Goal: Task Accomplishment & Management: Complete application form

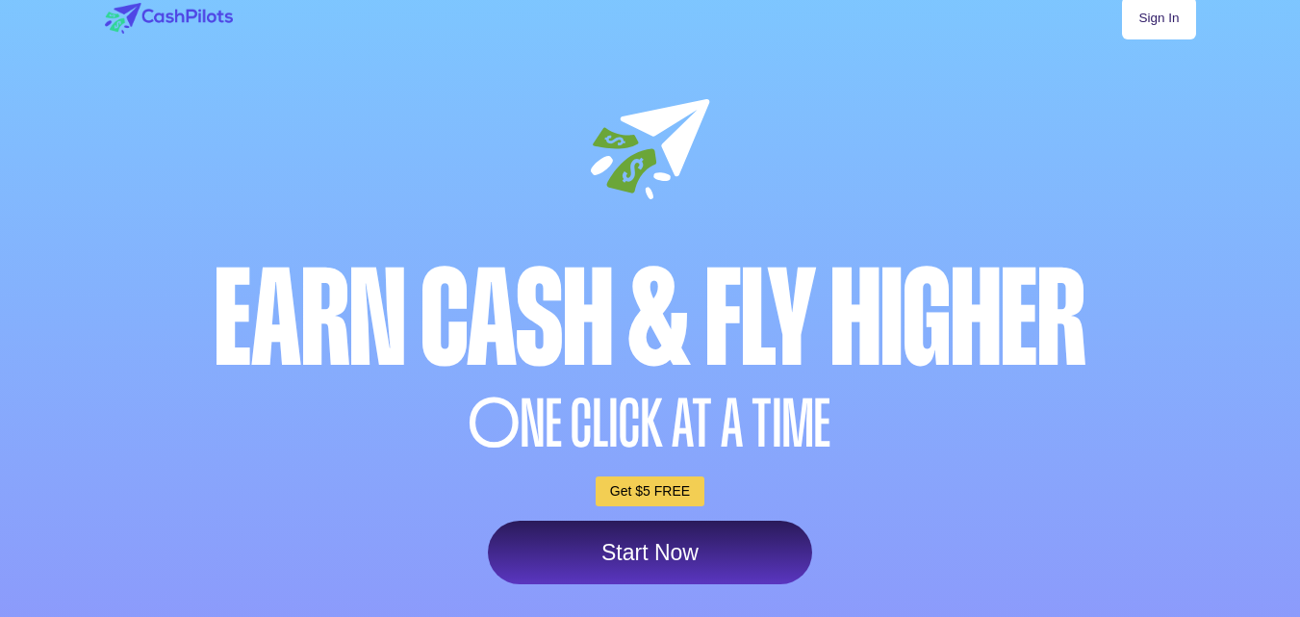
scroll to position [224, 0]
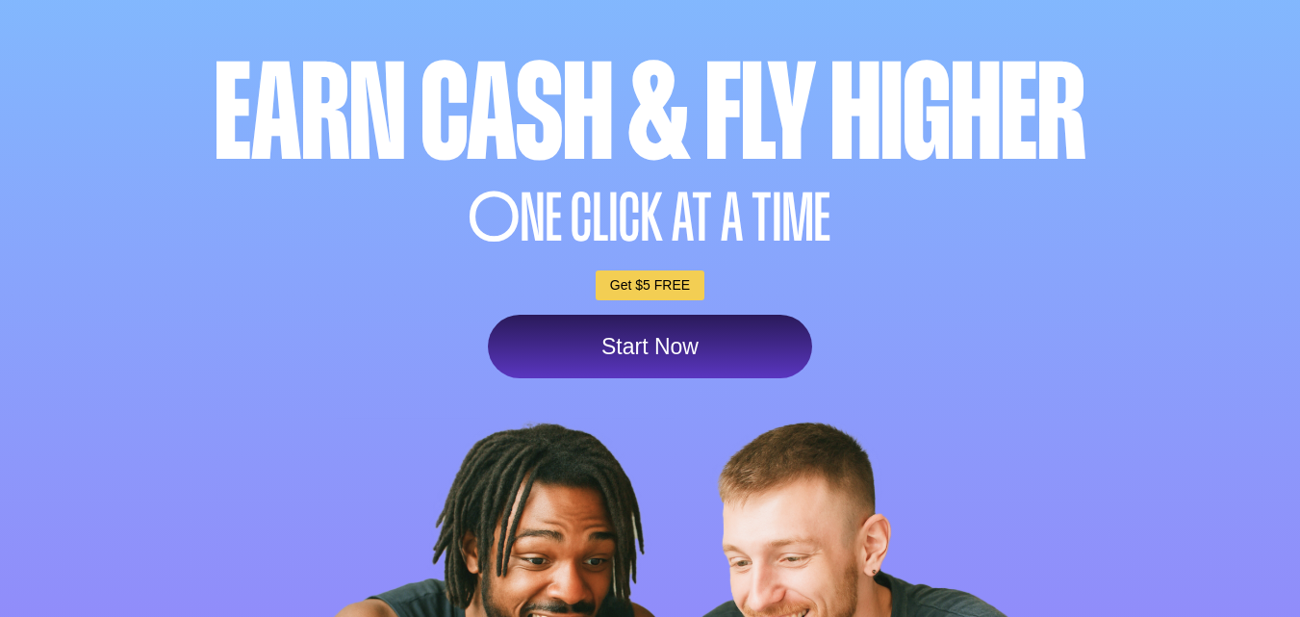
click at [571, 357] on link "Start Now" at bounding box center [650, 347] width 324 height 64
